Goal: Task Accomplishment & Management: Complete application form

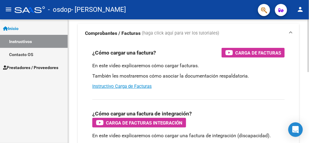
scroll to position [33, 0]
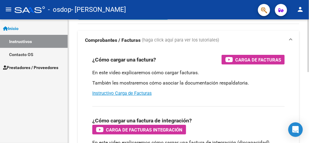
click at [309, 74] on html "menu - osdop - [PERSON_NAME] person Inicio Instructivos Contacto OS Prestadores…" at bounding box center [154, 71] width 309 height 143
click at [125, 93] on link "Instructivo Carga de Facturas" at bounding box center [121, 93] width 59 height 5
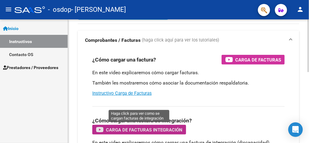
click at [169, 129] on span "Carga de Facturas Integración" at bounding box center [144, 130] width 76 height 8
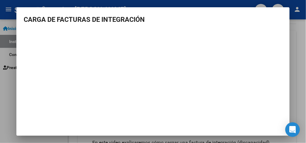
click at [295, 18] on div at bounding box center [153, 71] width 306 height 143
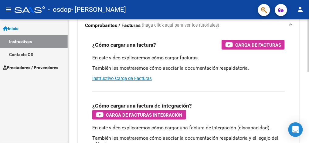
scroll to position [50, 0]
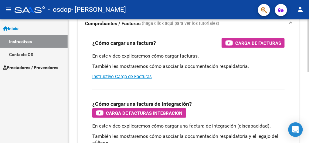
click at [309, 64] on html "menu - osdop - [PERSON_NAME] person Inicio Instructivos Contacto OS Prestadores…" at bounding box center [154, 71] width 309 height 143
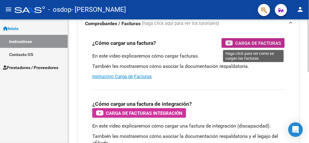
click at [256, 41] on span "Carga de Facturas" at bounding box center [258, 43] width 46 height 8
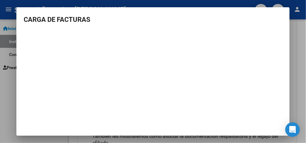
click at [292, 59] on div at bounding box center [153, 71] width 306 height 143
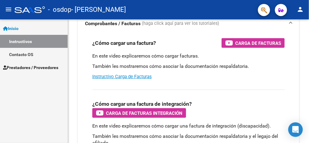
click at [48, 67] on span "Prestadores / Proveedores" at bounding box center [30, 67] width 55 height 7
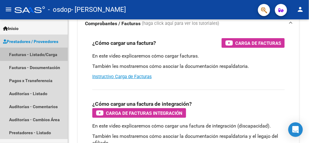
click at [37, 54] on link "Facturas - Listado/Carga" at bounding box center [34, 54] width 68 height 13
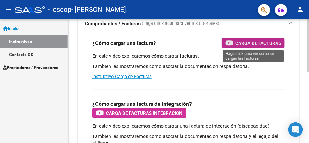
click at [253, 44] on span "Carga de Facturas" at bounding box center [258, 43] width 46 height 8
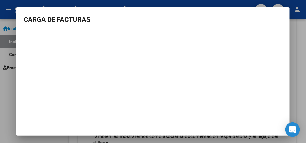
click at [298, 53] on div at bounding box center [153, 71] width 306 height 143
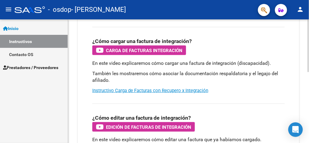
scroll to position [114, 0]
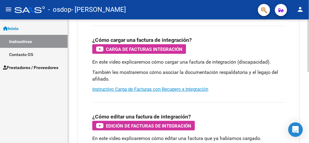
click at [309, 74] on html "menu - osdop - [PERSON_NAME] person Inicio Instructivos Contacto OS Prestadores…" at bounding box center [154, 71] width 309 height 143
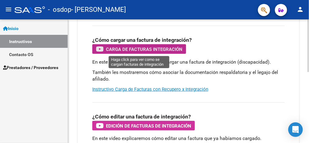
click at [163, 48] on span "Carga de Facturas Integración" at bounding box center [144, 50] width 76 height 8
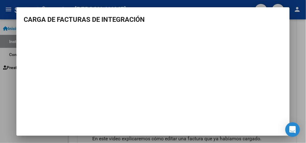
click at [295, 64] on div at bounding box center [153, 71] width 306 height 143
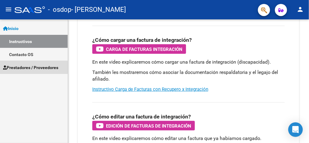
click at [42, 68] on span "Prestadores / Proveedores" at bounding box center [30, 67] width 55 height 7
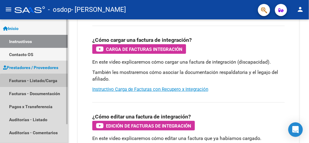
click at [41, 82] on link "Facturas - Listado/Carga" at bounding box center [34, 80] width 68 height 13
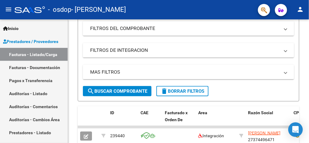
drag, startPoint x: 307, startPoint y: 66, endPoint x: 309, endPoint y: 32, distance: 34.0
click at [309, 32] on html "menu - osdop - [PERSON_NAME] person Inicio Instructivos Contacto OS Prestadores…" at bounding box center [154, 71] width 309 height 143
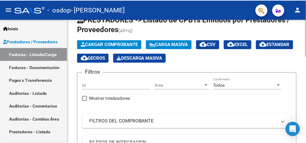
scroll to position [4, 0]
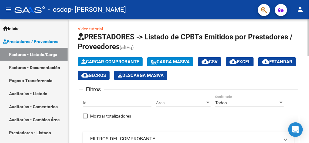
click at [309, 24] on html "menu - osdop - [PERSON_NAME] person Inicio Instructivos Contacto OS Prestadores…" at bounding box center [154, 71] width 309 height 143
click at [124, 62] on span "Cargar Comprobante" at bounding box center [110, 61] width 58 height 5
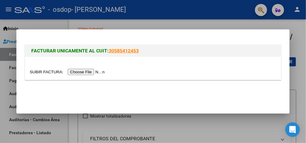
click at [85, 71] on input "file" at bounding box center [68, 72] width 77 height 6
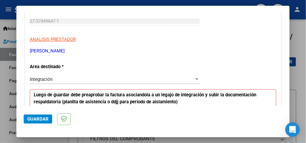
scroll to position [94, 0]
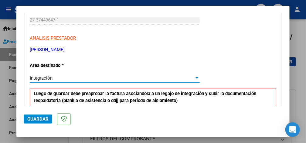
click at [134, 80] on div "Integración" at bounding box center [112, 78] width 164 height 5
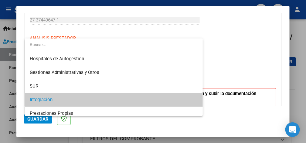
scroll to position [22, 0]
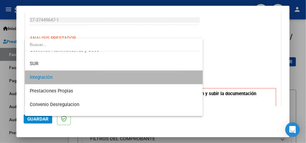
click at [134, 80] on span "Integración" at bounding box center [114, 78] width 168 height 14
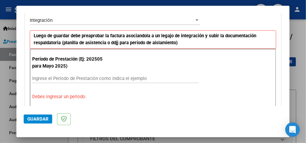
scroll to position [153, 0]
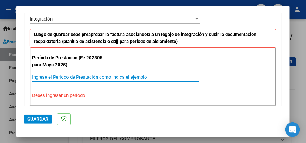
click at [73, 78] on input "Ingrese el Período de Prestación como indica el ejemplo" at bounding box center [115, 77] width 167 height 5
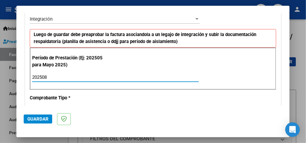
type input "202508"
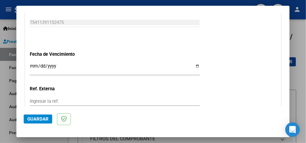
scroll to position [400, 0]
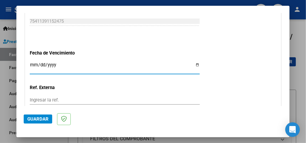
click at [35, 63] on input "Ingresar la fecha" at bounding box center [115, 68] width 170 height 10
click at [195, 66] on input "Ingresar la fecha" at bounding box center [115, 68] width 170 height 10
click at [195, 63] on input "Ingresar la fecha" at bounding box center [115, 68] width 170 height 10
type input "[DATE]"
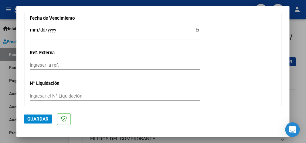
scroll to position [457, 0]
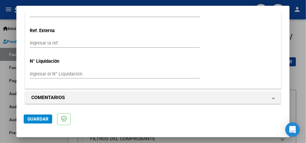
click at [40, 118] on span "Guardar" at bounding box center [37, 119] width 21 height 5
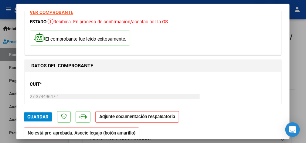
scroll to position [11, 0]
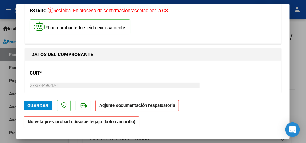
click at [299, 58] on div at bounding box center [153, 71] width 306 height 143
type input "$ 0,00"
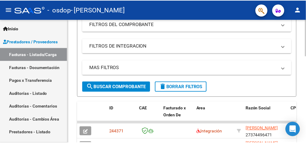
scroll to position [146, 0]
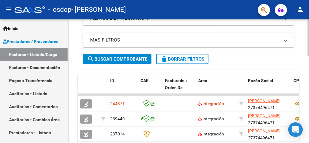
click at [309, 90] on html "menu - osdop - [PERSON_NAME] person Inicio Instructivos Contacto OS Prestadores…" at bounding box center [154, 71] width 309 height 143
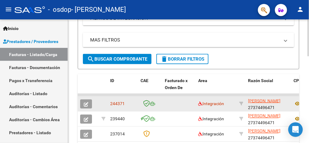
click at [164, 104] on datatable-body-cell at bounding box center [178, 103] width 33 height 15
click at [86, 103] on icon "button" at bounding box center [86, 104] width 5 height 5
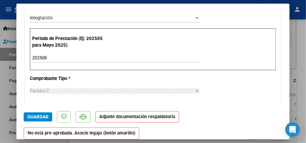
scroll to position [147, 0]
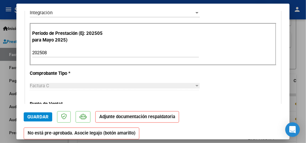
click at [42, 117] on span "Guardar" at bounding box center [37, 116] width 21 height 5
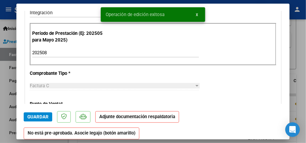
click at [119, 121] on p "Adjunte documentación respaldatoria" at bounding box center [137, 117] width 84 height 12
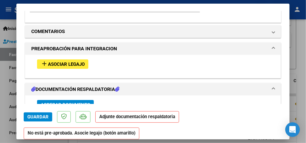
scroll to position [495, 0]
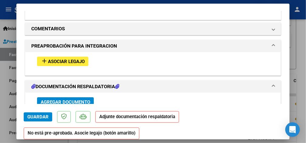
click at [80, 59] on span "Asociar Legajo" at bounding box center [66, 61] width 37 height 5
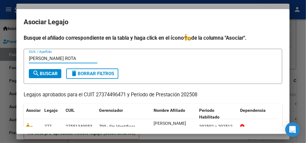
type input "[PERSON_NAME] ROTA"
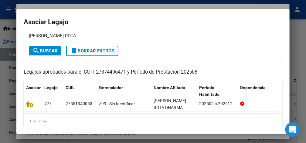
scroll to position [23, 0]
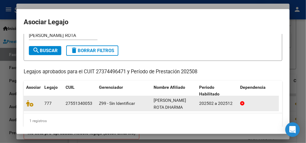
click at [171, 103] on div "[PERSON_NAME] ROTA DHARMA CANDELA" at bounding box center [174, 103] width 41 height 13
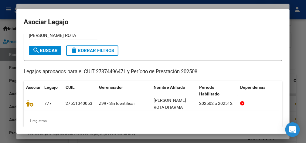
scroll to position [32, 0]
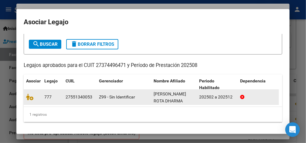
click at [86, 98] on datatable-body-cell "27551340053" at bounding box center [79, 97] width 33 height 15
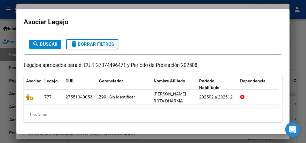
scroll to position [0, 0]
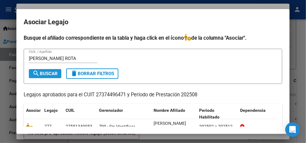
click at [43, 73] on span "search Buscar" at bounding box center [44, 73] width 25 height 5
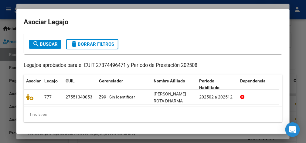
scroll to position [32, 0]
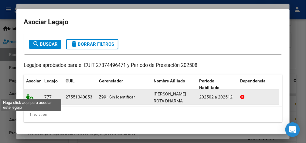
click at [30, 97] on icon at bounding box center [29, 97] width 7 height 7
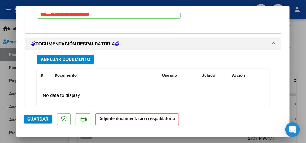
scroll to position [639, 0]
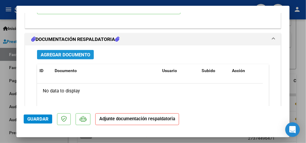
click at [66, 54] on span "Agregar Documento" at bounding box center [65, 54] width 49 height 5
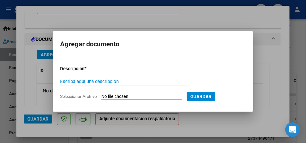
click at [78, 82] on input "Escriba aquí una descripcion" at bounding box center [124, 81] width 128 height 5
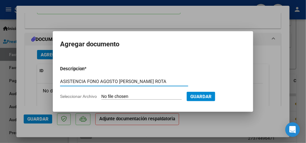
type input "ASISTENCIA FONO AGOSTO [PERSON_NAME] ROTA"
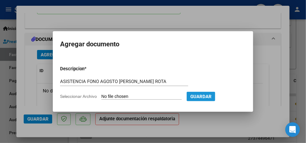
click at [212, 96] on span "Guardar" at bounding box center [200, 96] width 21 height 5
click at [147, 97] on input "Seleccionar Archivo" at bounding box center [141, 97] width 80 height 6
type input "C:\fakepath\ASISTENCIA AGOSTO [PERSON_NAME] ROTA FONO.pdf"
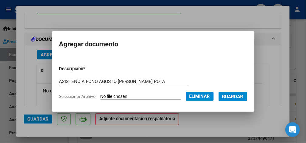
click at [234, 94] on span "Guardar" at bounding box center [232, 96] width 21 height 5
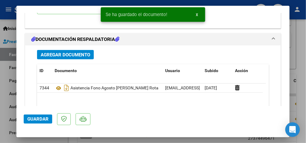
scroll to position [704, 0]
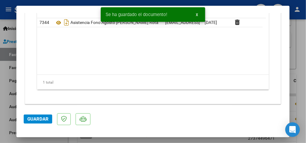
click at [35, 120] on span "Guardar" at bounding box center [37, 119] width 21 height 5
click at [298, 41] on div at bounding box center [153, 71] width 306 height 143
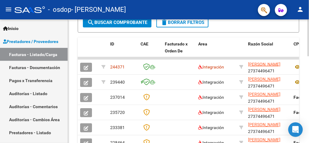
scroll to position [182, 0]
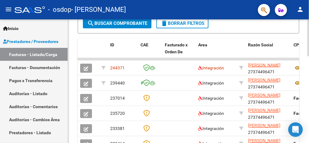
click at [309, 98] on html "menu - osdop - [PERSON_NAME] person Inicio Instructivos Contacto OS Prestadores…" at bounding box center [154, 71] width 309 height 143
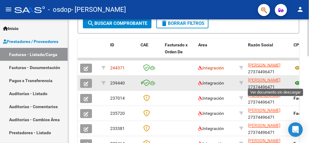
click at [296, 82] on icon at bounding box center [297, 83] width 8 height 7
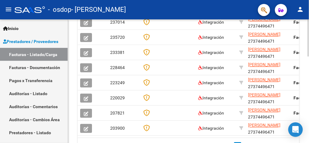
scroll to position [257, 0]
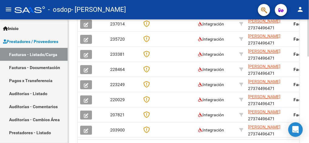
click at [309, 100] on html "menu - osdop - [PERSON_NAME] person Inicio Instructivos Contacto OS Prestadores…" at bounding box center [154, 71] width 309 height 143
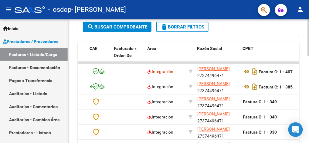
scroll to position [178, 0]
click at [309, 84] on html "menu - osdop - [PERSON_NAME] person Inicio Instructivos Contacto OS Prestadores…" at bounding box center [154, 71] width 309 height 143
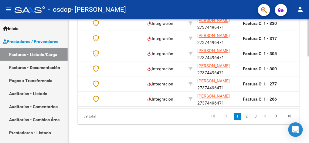
scroll to position [290, 0]
click at [309, 137] on html "menu - osdop - [PERSON_NAME] person Inicio Instructivos Contacto OS Prestadores…" at bounding box center [154, 71] width 309 height 143
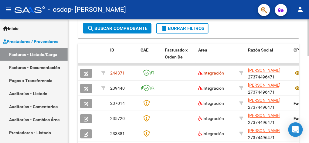
scroll to position [168, 0]
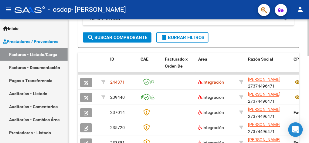
click at [309, 80] on html "menu - osdop - [PERSON_NAME] person Inicio Instructivos Contacto OS Prestadores…" at bounding box center [154, 71] width 309 height 143
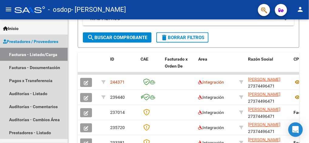
click at [34, 54] on link "Facturas - Listado/Carga" at bounding box center [34, 54] width 68 height 13
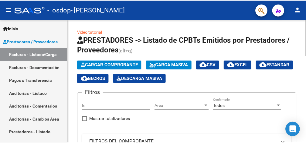
scroll to position [0, 0]
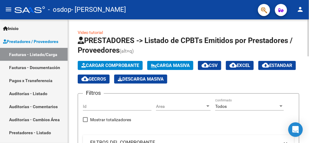
click at [309, 35] on html "menu - osdop - [PERSON_NAME] person Inicio Instructivos Contacto OS Prestadores…" at bounding box center [154, 71] width 309 height 143
click at [117, 66] on span "Cargar Comprobante" at bounding box center [110, 65] width 58 height 5
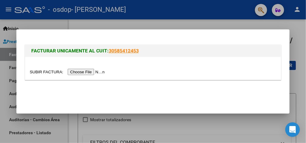
click at [85, 71] on input "file" at bounding box center [68, 72] width 77 height 6
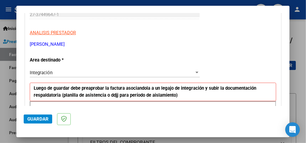
scroll to position [100, 0]
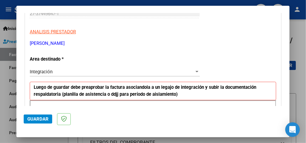
click at [172, 73] on div "Integración" at bounding box center [112, 71] width 164 height 5
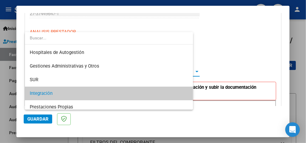
scroll to position [22, 0]
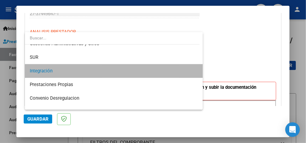
click at [137, 72] on span "Integración" at bounding box center [114, 71] width 168 height 14
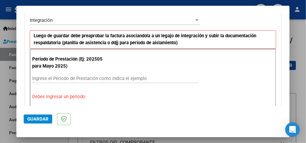
scroll to position [160, 0]
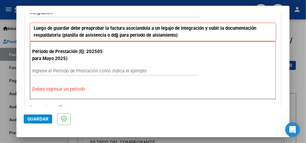
click at [86, 68] on input "Ingrese el Período de Prestación como indica el ejemplo" at bounding box center [115, 70] width 167 height 5
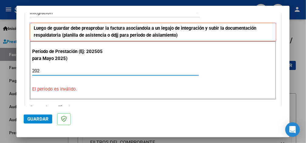
type input "2025"
type input "2025.0"
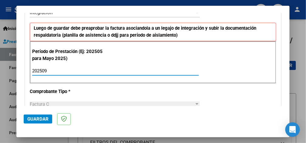
type input "202509"
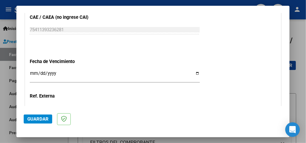
scroll to position [399, 0]
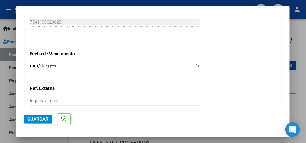
click at [195, 65] on input "Ingresar la fecha" at bounding box center [115, 68] width 170 height 10
type input "[DATE]"
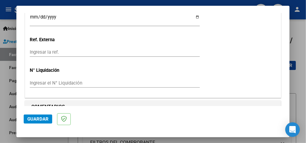
scroll to position [457, 0]
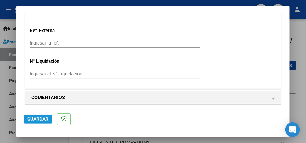
click at [36, 120] on span "Guardar" at bounding box center [37, 119] width 21 height 5
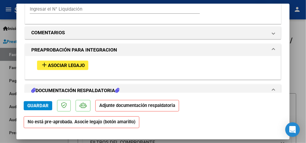
scroll to position [509, 0]
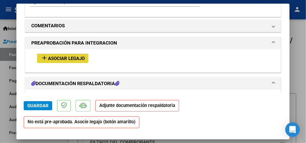
click at [76, 56] on span "Asociar Legajo" at bounding box center [66, 58] width 37 height 5
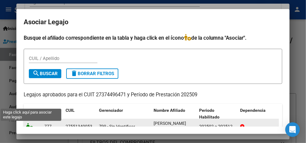
click at [29, 124] on icon at bounding box center [29, 126] width 7 height 7
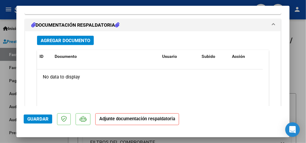
scroll to position [682, 0]
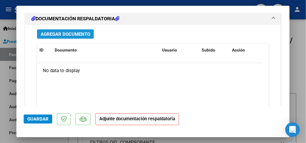
click at [78, 32] on span "Agregar Documento" at bounding box center [65, 34] width 49 height 5
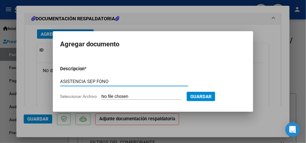
type input "ASISTENCIA SEP FONO"
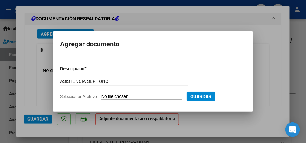
click at [102, 97] on input "Seleccionar Archivo" at bounding box center [141, 97] width 80 height 6
type input "C:\fakepath\ASISTENCIA [PERSON_NAME] ROTA.pdf"
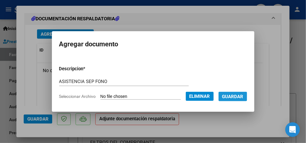
click at [239, 97] on span "Guardar" at bounding box center [232, 96] width 21 height 5
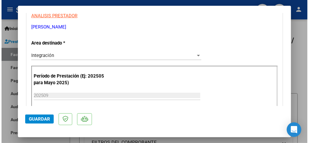
scroll to position [0, 0]
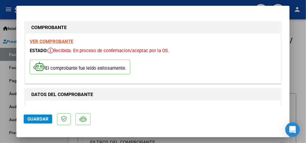
click at [36, 118] on span "Guardar" at bounding box center [37, 119] width 21 height 5
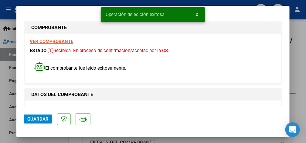
click at [301, 49] on div at bounding box center [153, 71] width 306 height 143
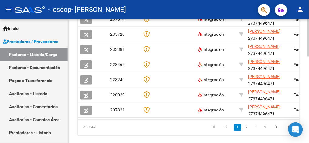
scroll to position [290, 0]
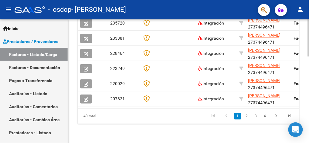
click at [309, 134] on html "menu - osdop - [PERSON_NAME] person Inicio Instructivos Contacto OS Prestadores…" at bounding box center [154, 71] width 309 height 143
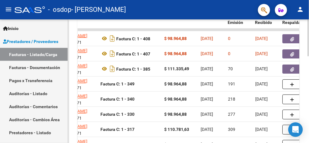
scroll to position [202, 0]
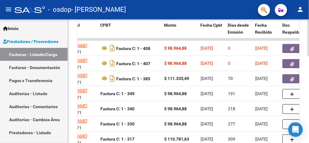
click at [309, 85] on html "menu - osdop - [PERSON_NAME] person Inicio Instructivos Contacto OS Prestadores…" at bounding box center [154, 71] width 309 height 143
